Goal: Navigation & Orientation: Find specific page/section

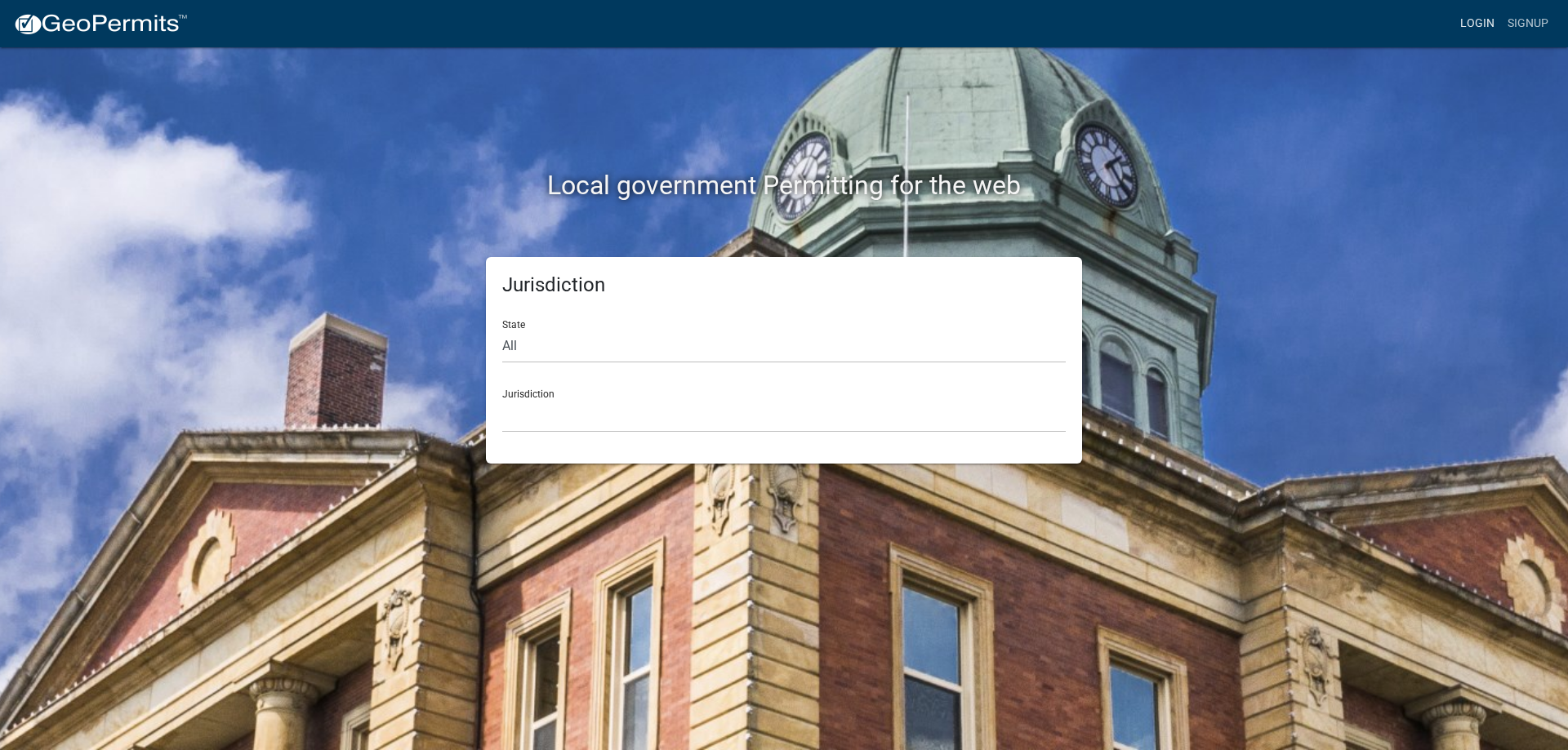
click at [1477, 29] on link "Login" at bounding box center [1477, 24] width 48 height 31
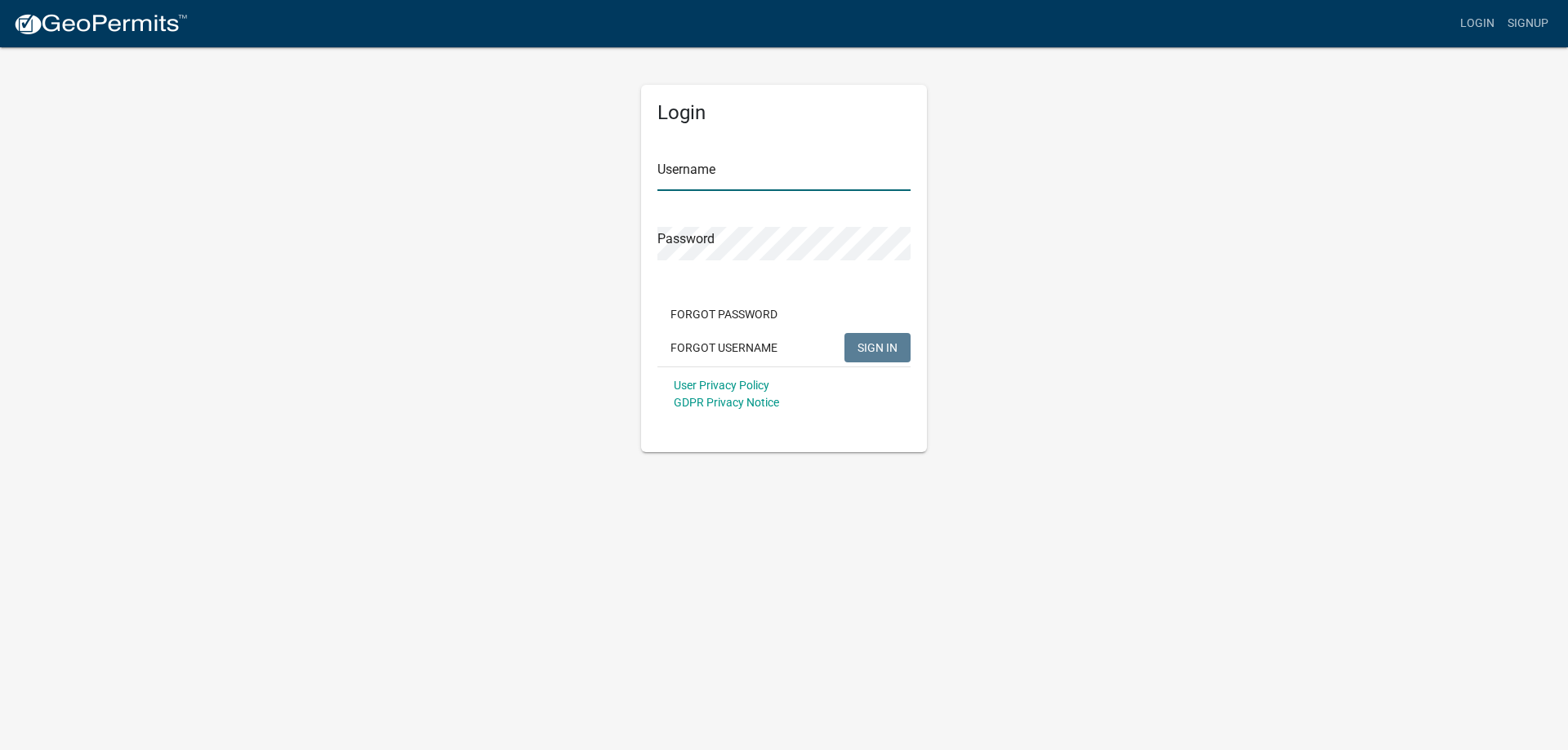
type input "[PERSON_NAME][EMAIL_ADDRESS][PERSON_NAME][DOMAIN_NAME]"
click at [878, 350] on span "SIGN IN" at bounding box center [878, 347] width 40 height 13
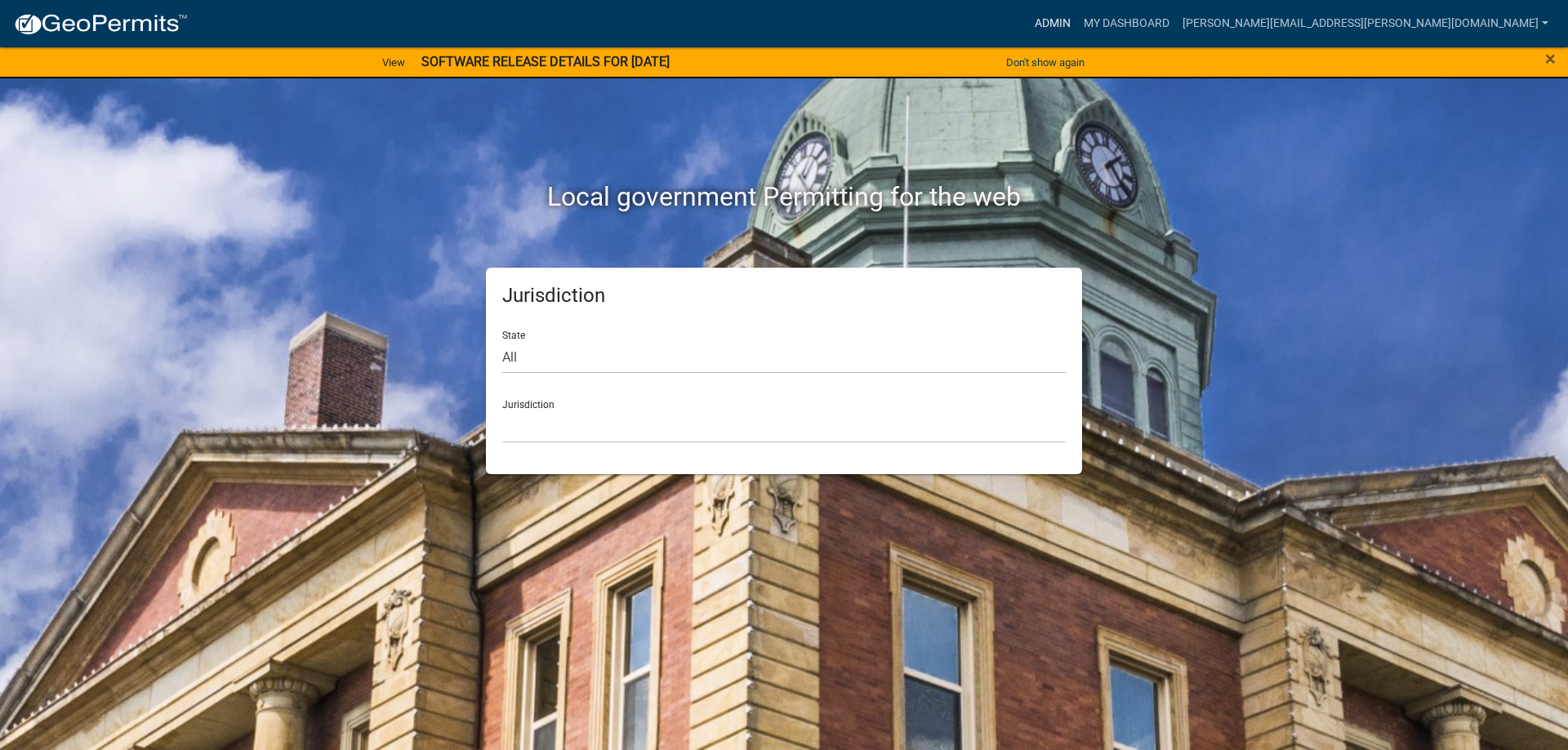
click at [1077, 26] on link "Admin" at bounding box center [1052, 24] width 49 height 31
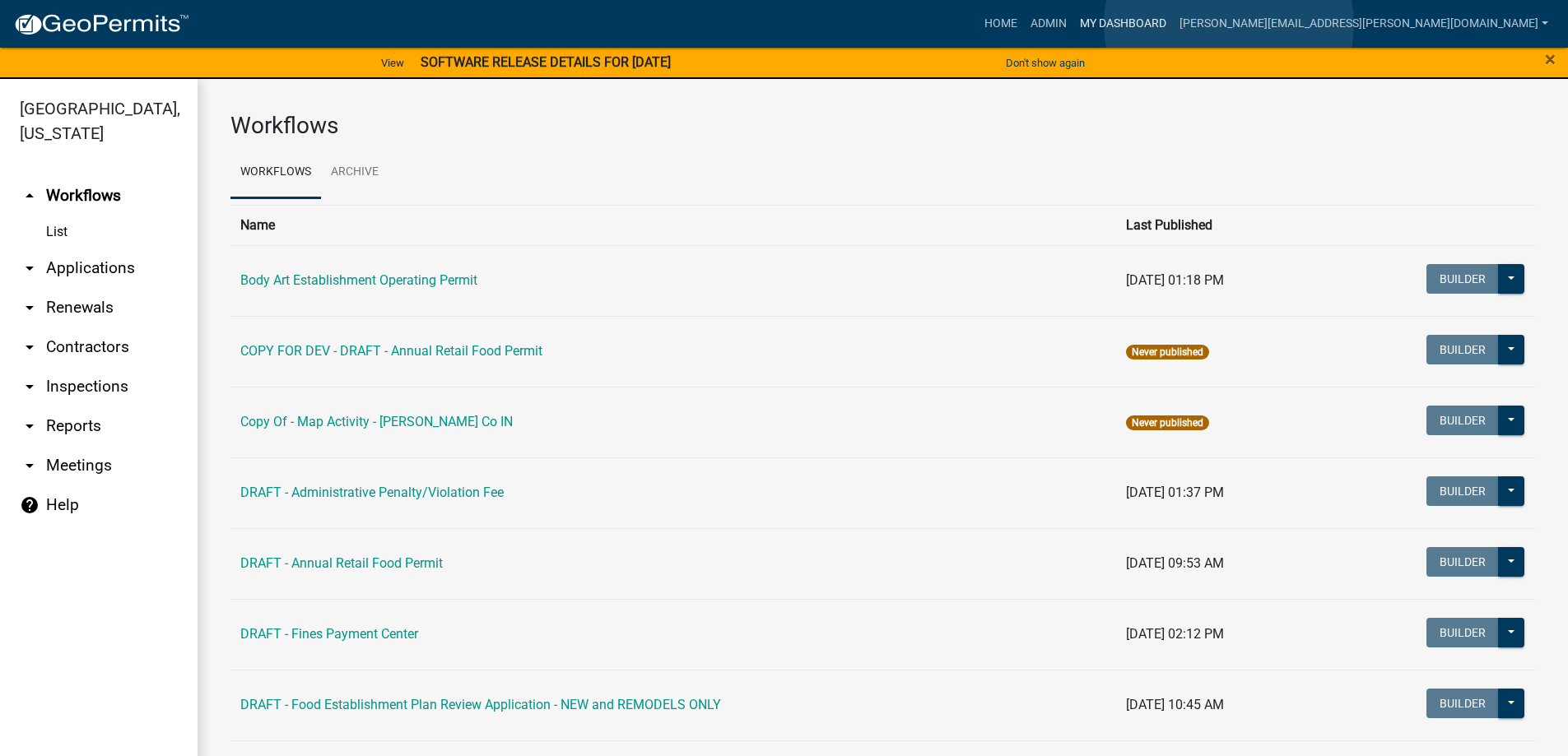
click at [1174, 25] on link "My Dashboard" at bounding box center [1124, 24] width 100 height 32
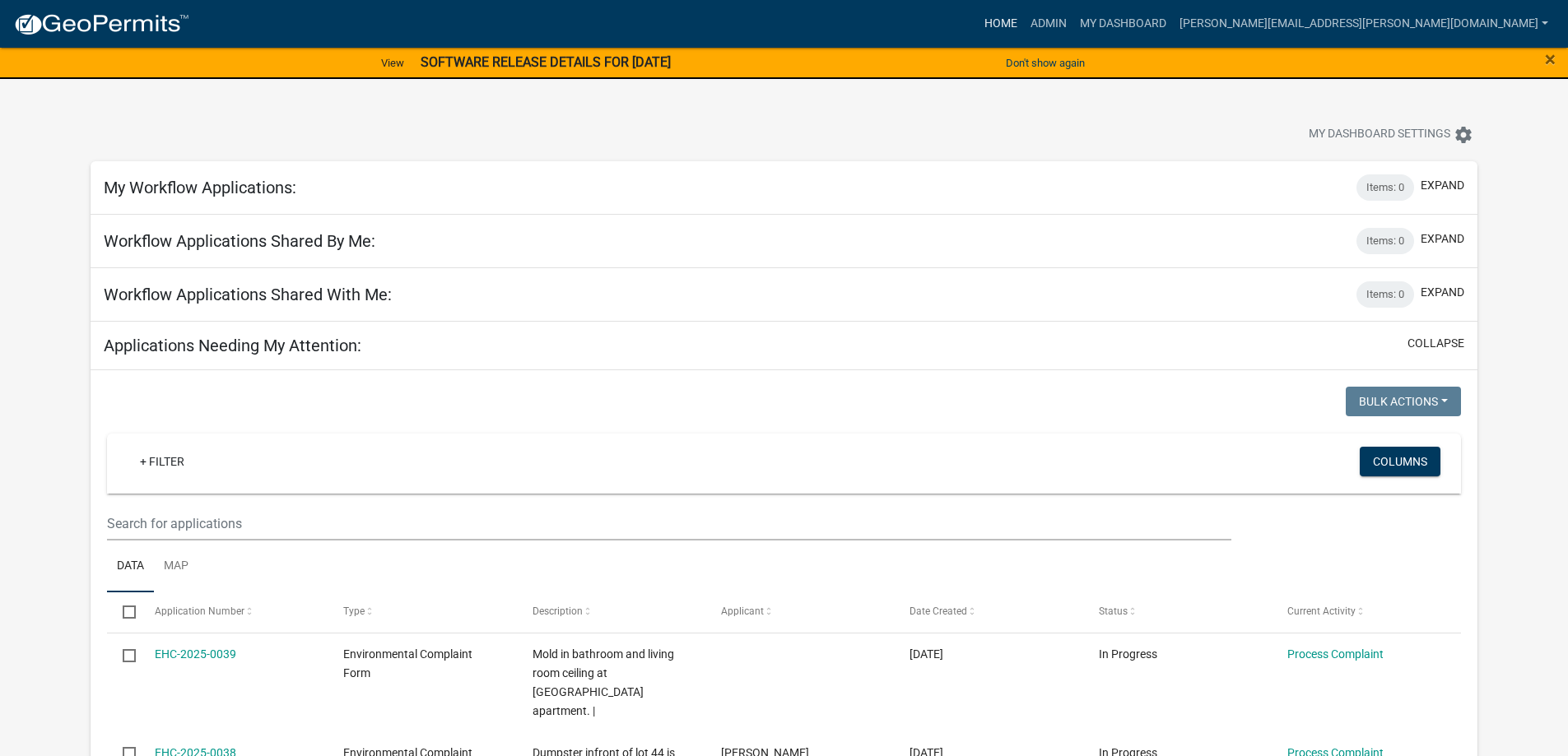
click at [1024, 24] on link "Home" at bounding box center [1001, 24] width 46 height 32
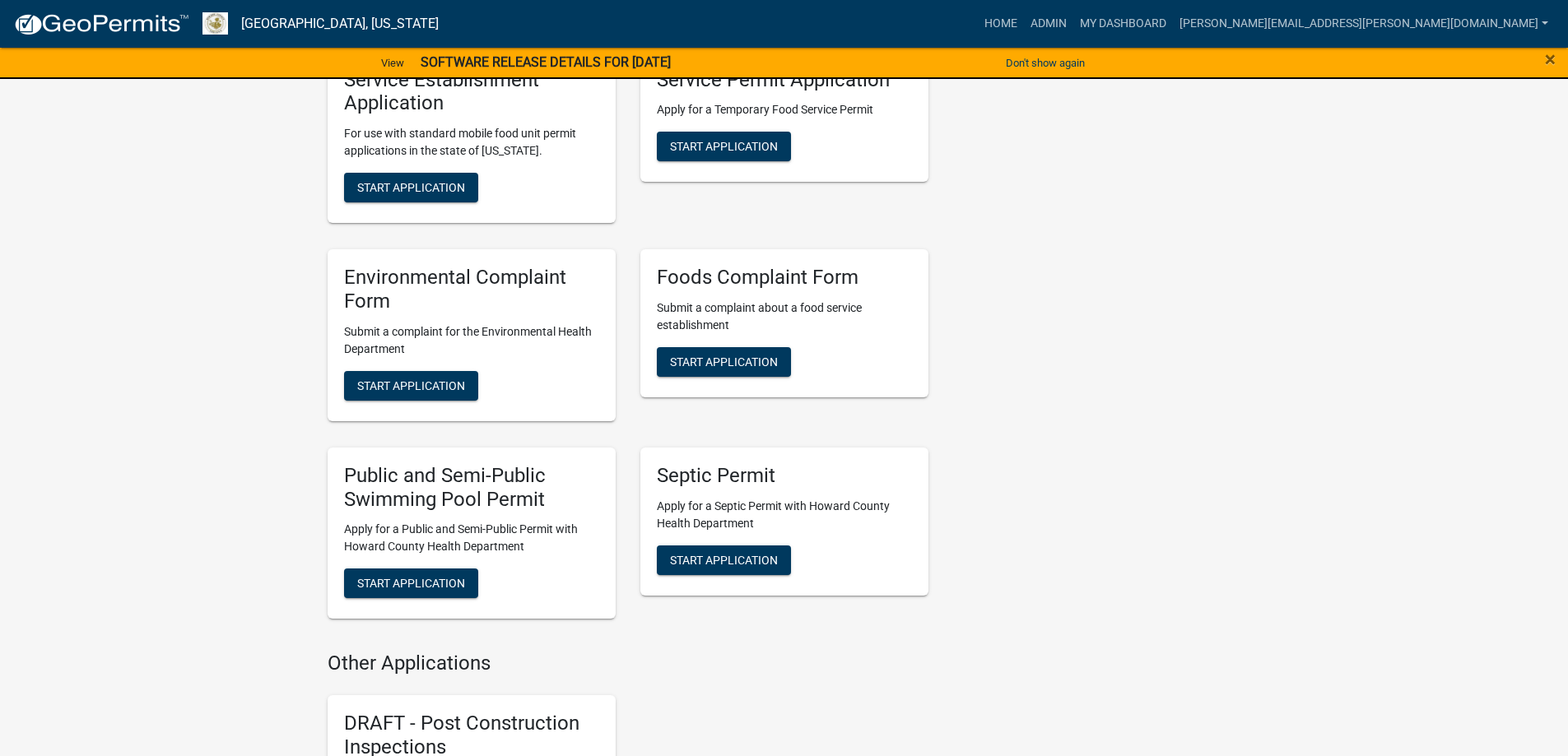
scroll to position [2305, 0]
